Goal: Task Accomplishment & Management: Manage account settings

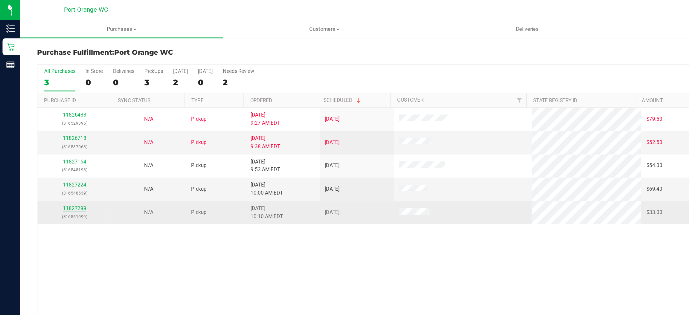
click at [53, 148] on link "11827299" at bounding box center [53, 148] width 17 height 4
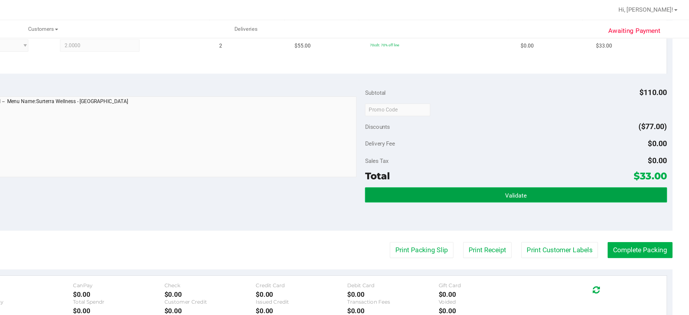
click at [520, 134] on button "Validate" at bounding box center [566, 138] width 214 height 11
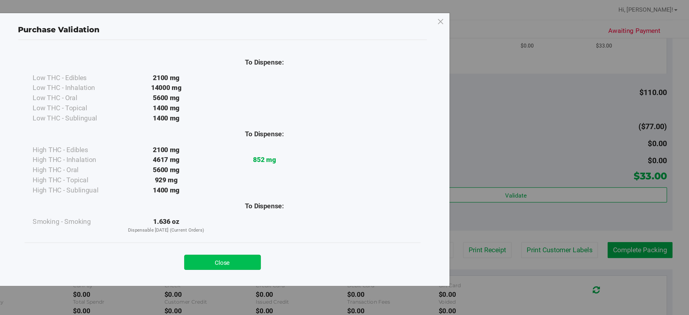
click at [363, 189] on button "Close" at bounding box center [357, 186] width 54 height 11
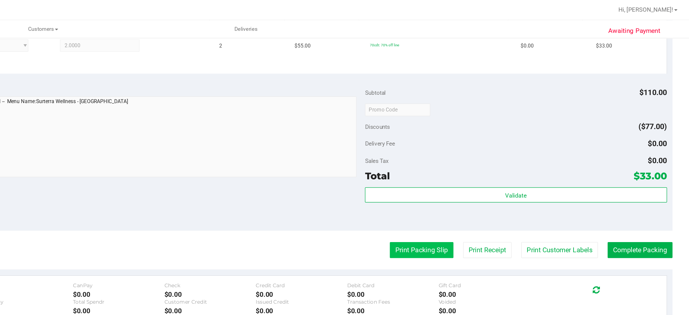
click at [498, 177] on button "Print Packing Slip" at bounding box center [498, 177] width 45 height 11
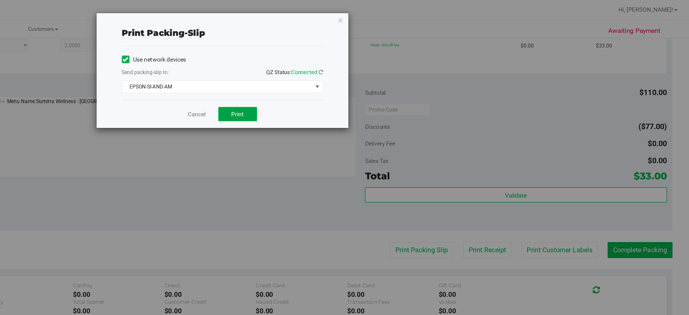
click at [373, 81] on button "Print" at bounding box center [369, 81] width 28 height 10
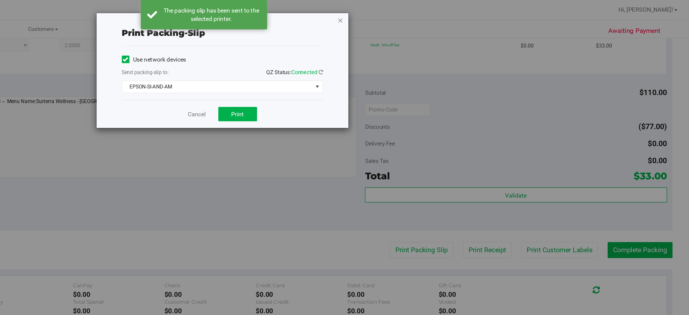
click at [441, 13] on icon "button" at bounding box center [441, 14] width 4 height 7
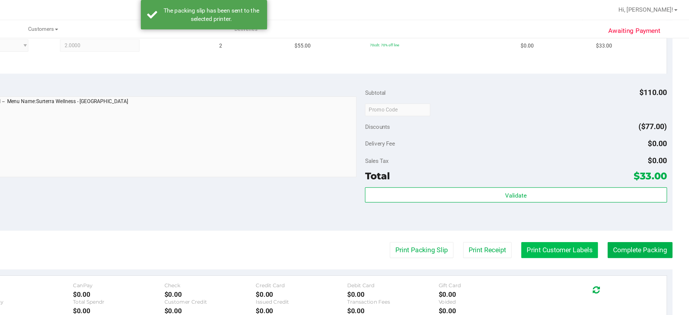
click at [596, 179] on button "Print Customer Labels" at bounding box center [597, 177] width 54 height 11
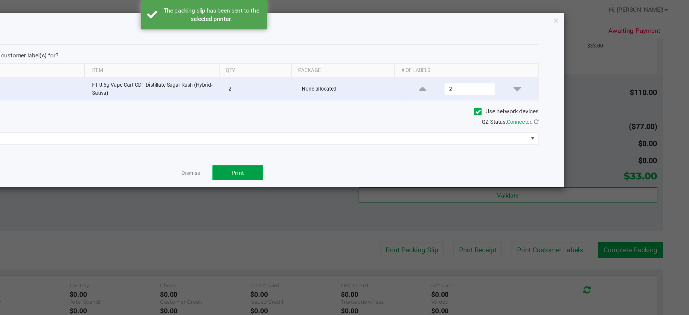
click at [366, 122] on span "Print" at bounding box center [368, 122] width 9 height 5
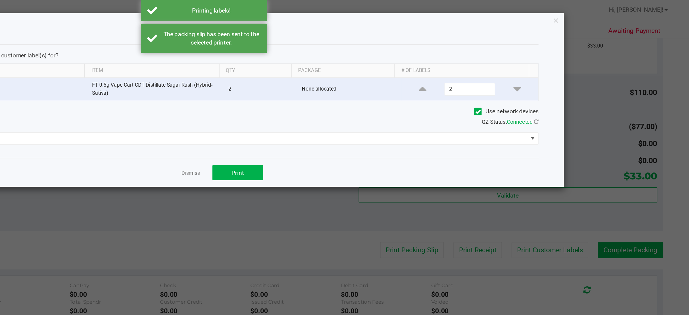
click at [638, 179] on ngb-modal-window "Print Customer Labels Which item(s) would you like to print customer label(s) f…" at bounding box center [346, 157] width 693 height 315
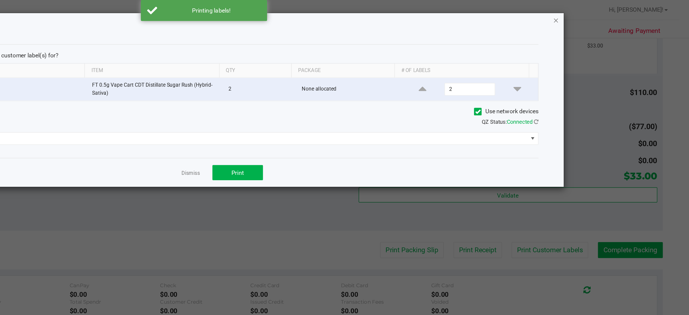
click at [593, 15] on icon "button" at bounding box center [594, 14] width 4 height 7
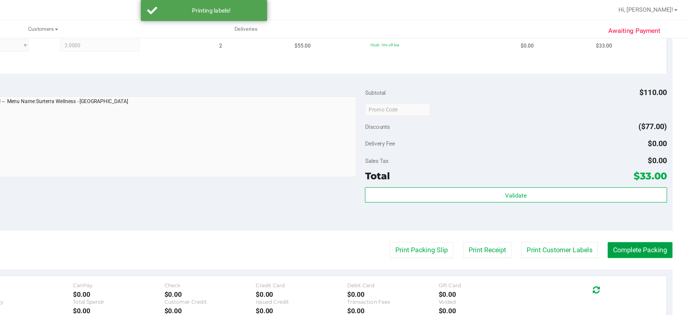
click at [646, 175] on button "Complete Packing" at bounding box center [654, 177] width 46 height 11
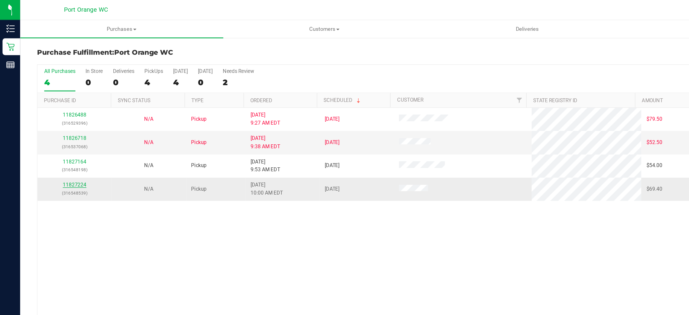
click at [54, 132] on link "11827224" at bounding box center [53, 131] width 17 height 4
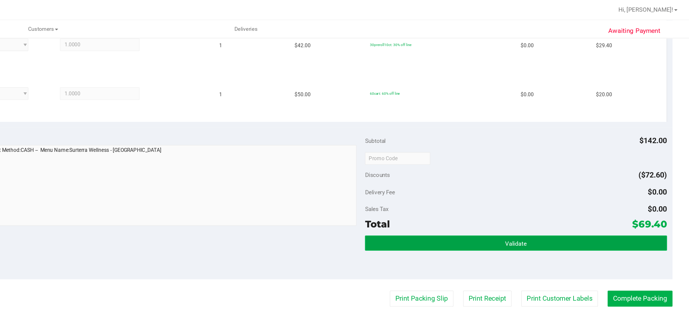
click at [527, 173] on button "Validate" at bounding box center [566, 172] width 214 height 11
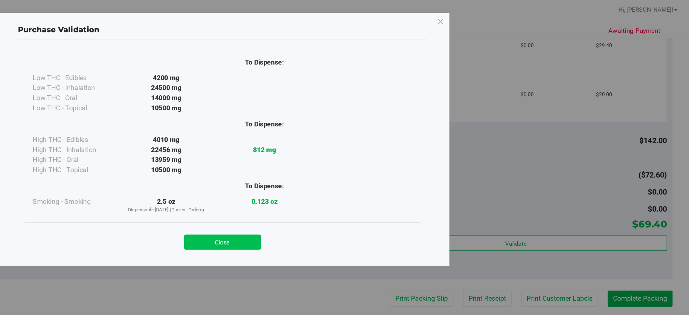
click at [364, 171] on button "Close" at bounding box center [357, 172] width 54 height 11
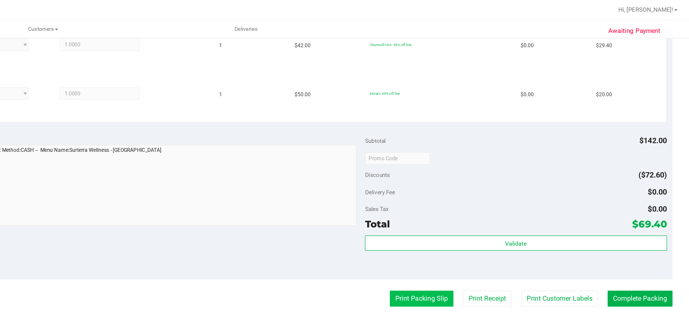
click at [491, 213] on button "Print Packing Slip" at bounding box center [498, 211] width 45 height 11
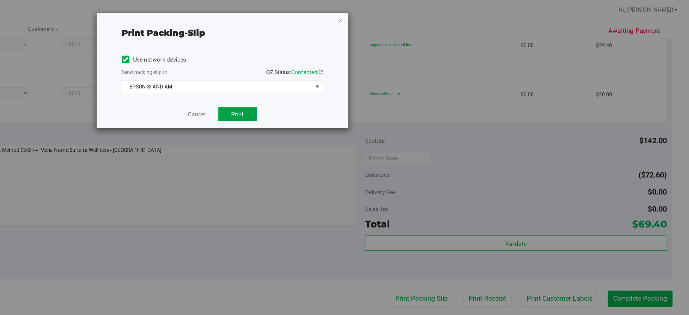
click at [377, 85] on button "Print" at bounding box center [369, 81] width 28 height 10
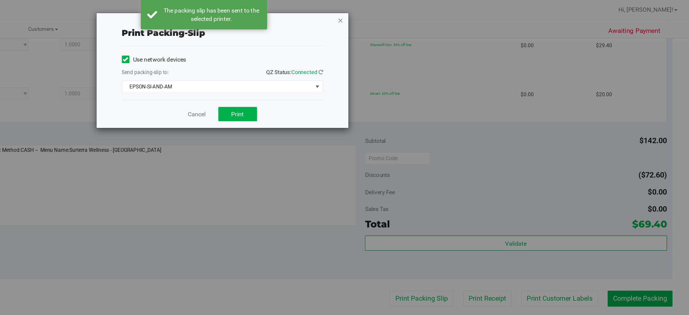
click at [443, 14] on icon "button" at bounding box center [441, 14] width 4 height 7
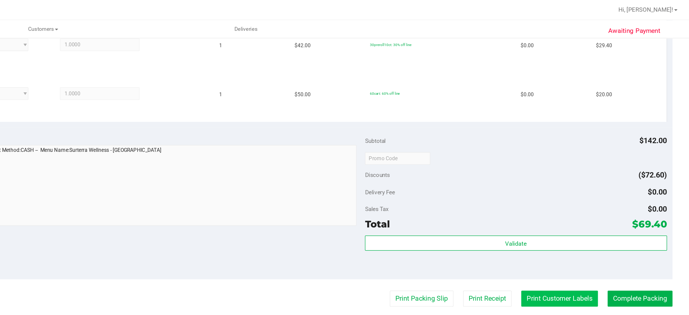
click at [589, 211] on button "Print Customer Labels" at bounding box center [597, 211] width 54 height 11
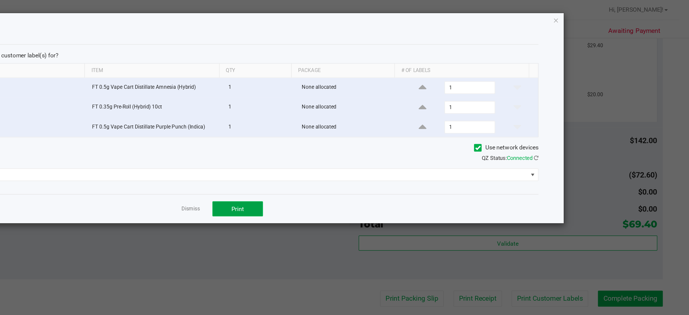
click at [372, 150] on span "Print" at bounding box center [368, 148] width 9 height 5
click at [594, 15] on icon "button" at bounding box center [594, 14] width 4 height 7
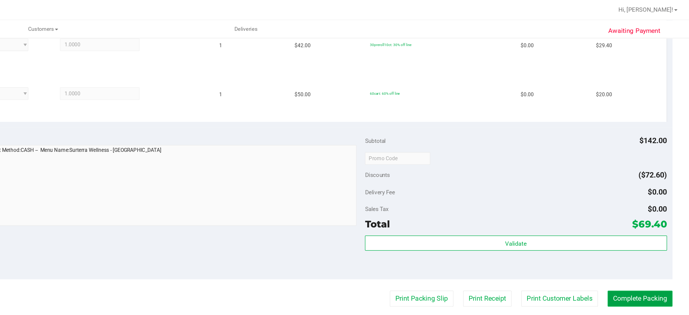
click at [650, 211] on button "Complete Packing" at bounding box center [654, 211] width 46 height 11
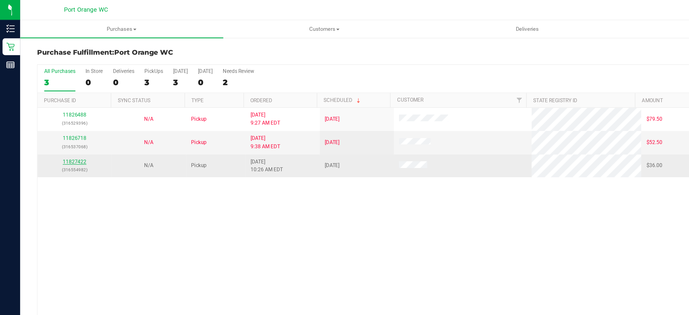
click at [56, 115] on link "11827422" at bounding box center [53, 115] width 17 height 4
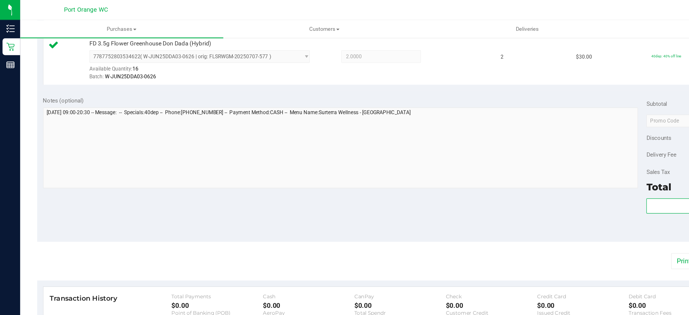
scroll to position [175, 0]
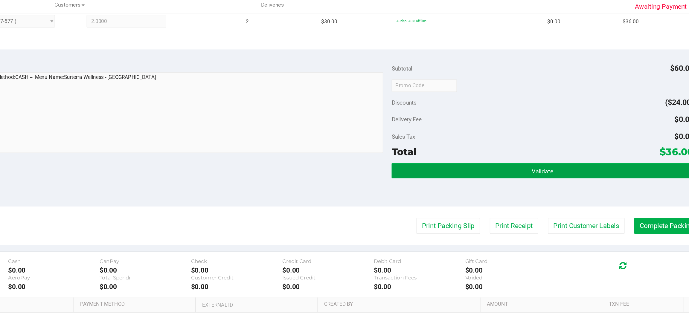
click at [523, 135] on button "Validate" at bounding box center [566, 138] width 214 height 11
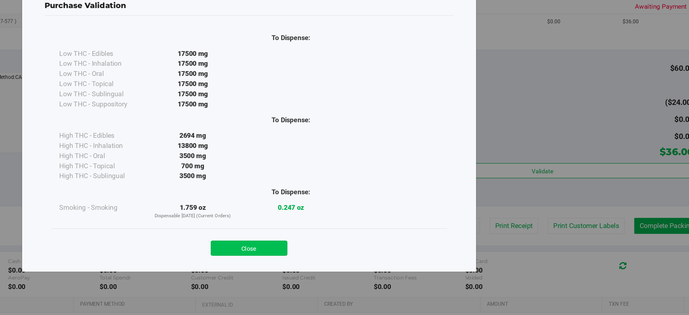
click at [366, 196] on button "Close" at bounding box center [357, 193] width 54 height 11
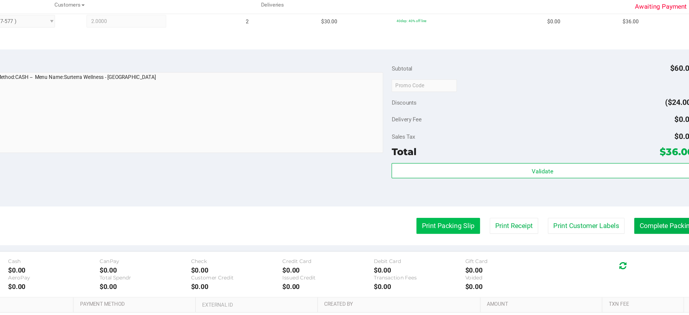
click at [491, 174] on button "Print Packing Slip" at bounding box center [498, 177] width 45 height 11
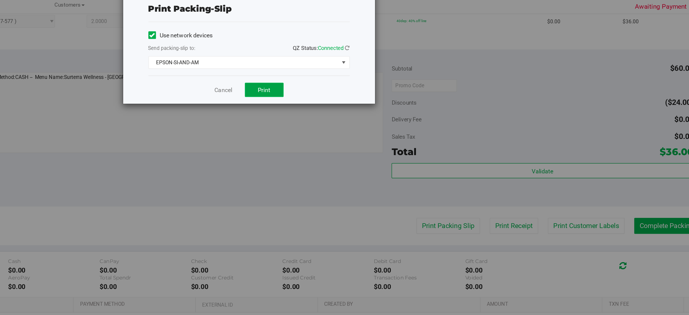
click at [371, 82] on span "Print" at bounding box center [368, 81] width 9 height 5
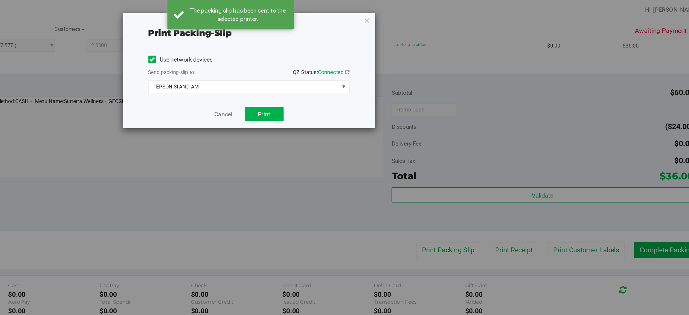
click at [441, 14] on icon "button" at bounding box center [441, 14] width 4 height 7
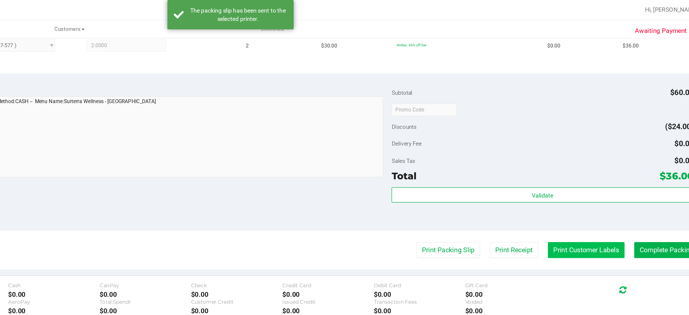
click at [588, 175] on button "Print Customer Labels" at bounding box center [597, 177] width 54 height 11
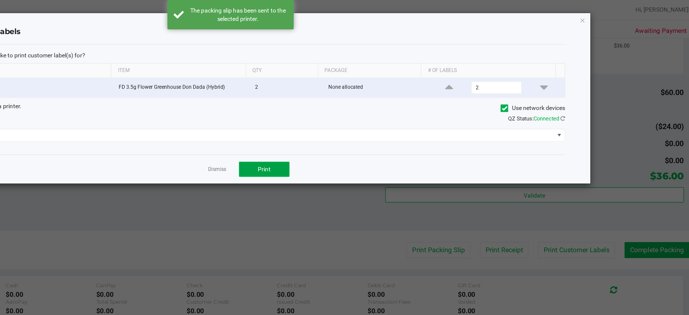
click at [373, 123] on button "Print" at bounding box center [368, 120] width 36 height 11
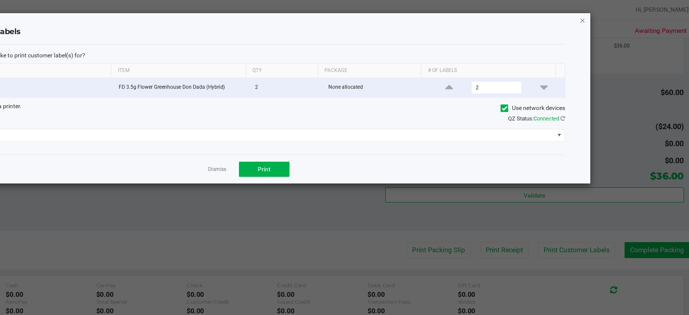
click at [593, 16] on icon "button" at bounding box center [594, 14] width 4 height 7
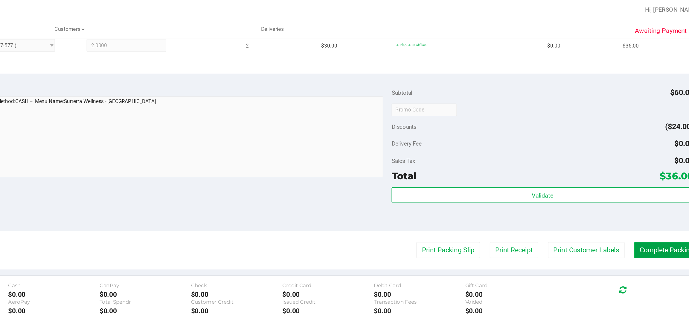
click at [647, 176] on button "Complete Packing" at bounding box center [654, 177] width 46 height 11
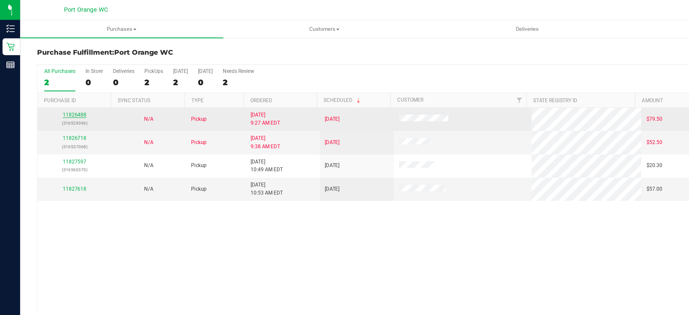
click at [55, 80] on link "11826488" at bounding box center [53, 82] width 17 height 4
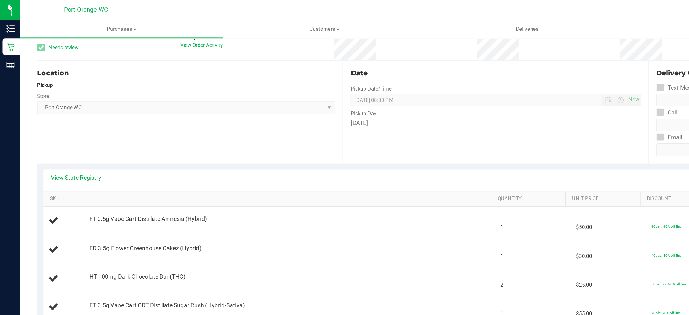
scroll to position [44, 0]
click at [53, 128] on link "View State Registry" at bounding box center [54, 127] width 36 height 6
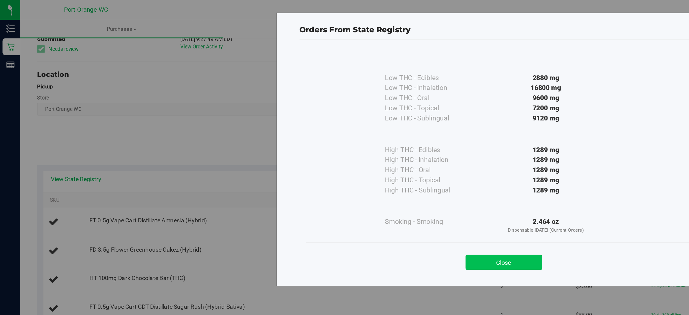
click at [359, 186] on button "Close" at bounding box center [357, 186] width 54 height 11
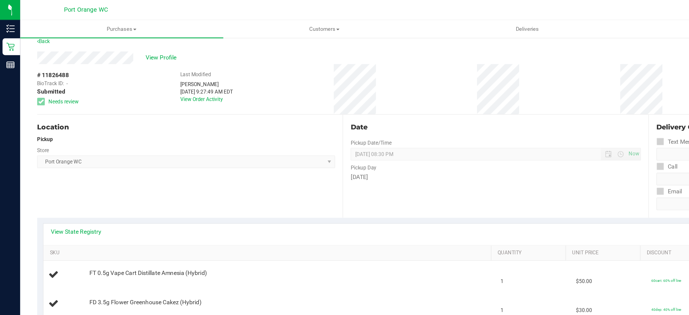
scroll to position [0, 0]
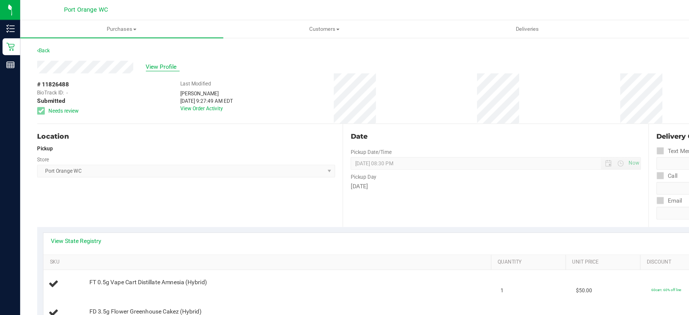
click at [115, 46] on span "View Profile" at bounding box center [115, 47] width 24 height 6
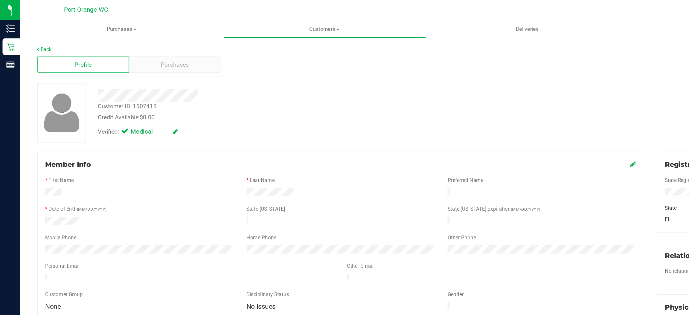
click at [65, 147] on span "(MM/DD/YYYY)" at bounding box center [64, 148] width 21 height 3
click at [186, 156] on div at bounding box center [241, 157] width 143 height 7
click at [447, 117] on icon at bounding box center [449, 116] width 4 height 5
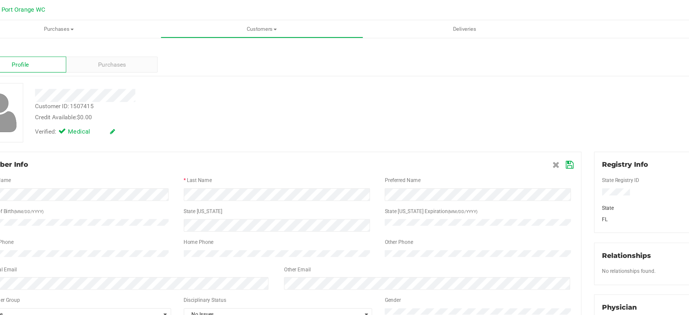
click at [369, 172] on div "Other Phone" at bounding box center [384, 172] width 143 height 7
click at [446, 116] on icon at bounding box center [448, 117] width 5 height 5
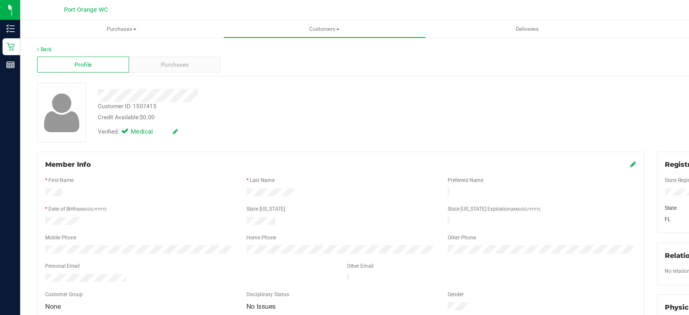
click at [64, 47] on span "Profile" at bounding box center [59, 46] width 12 height 6
click at [121, 46] on span "Purchases" at bounding box center [124, 46] width 20 height 6
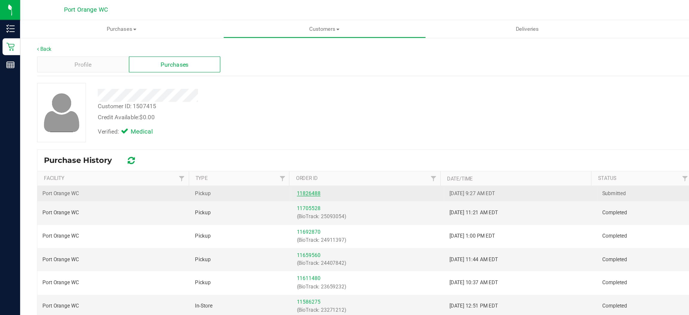
click at [215, 137] on link "11826488" at bounding box center [219, 137] width 17 height 4
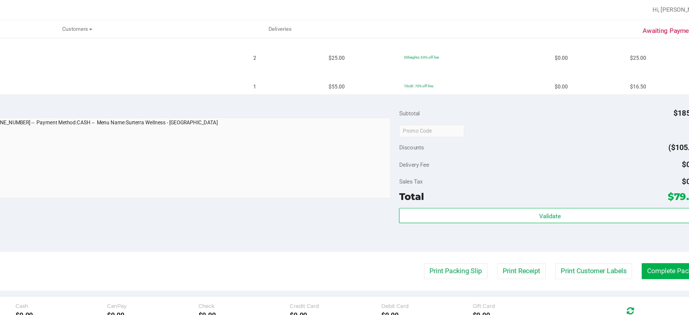
scroll to position [222, 0]
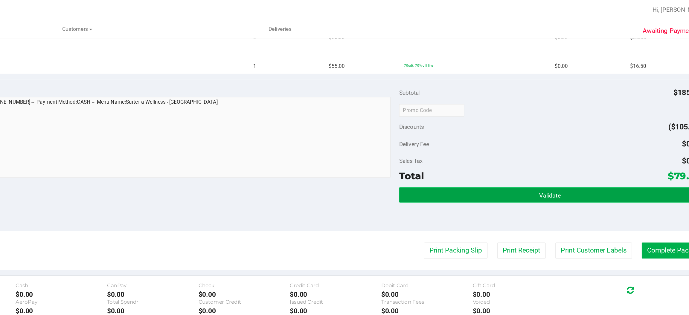
click at [510, 136] on button "Validate" at bounding box center [566, 138] width 214 height 11
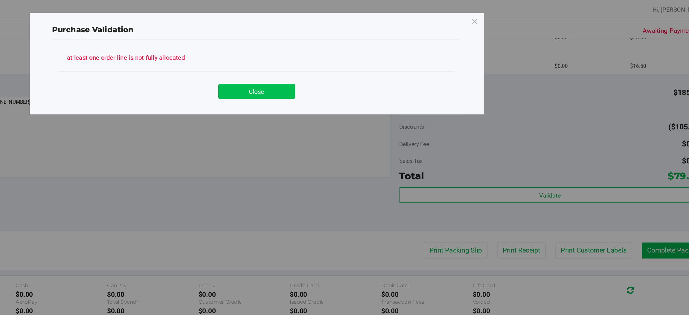
click at [356, 65] on button "Close" at bounding box center [357, 64] width 54 height 11
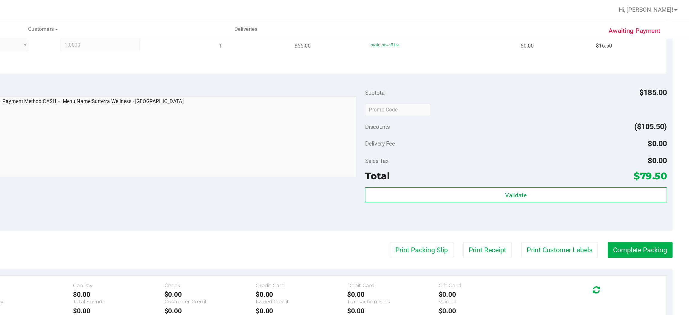
scroll to position [0, 0]
click at [641, 176] on button "Complete Packing" at bounding box center [654, 177] width 46 height 11
